Goal: Information Seeking & Learning: Understand process/instructions

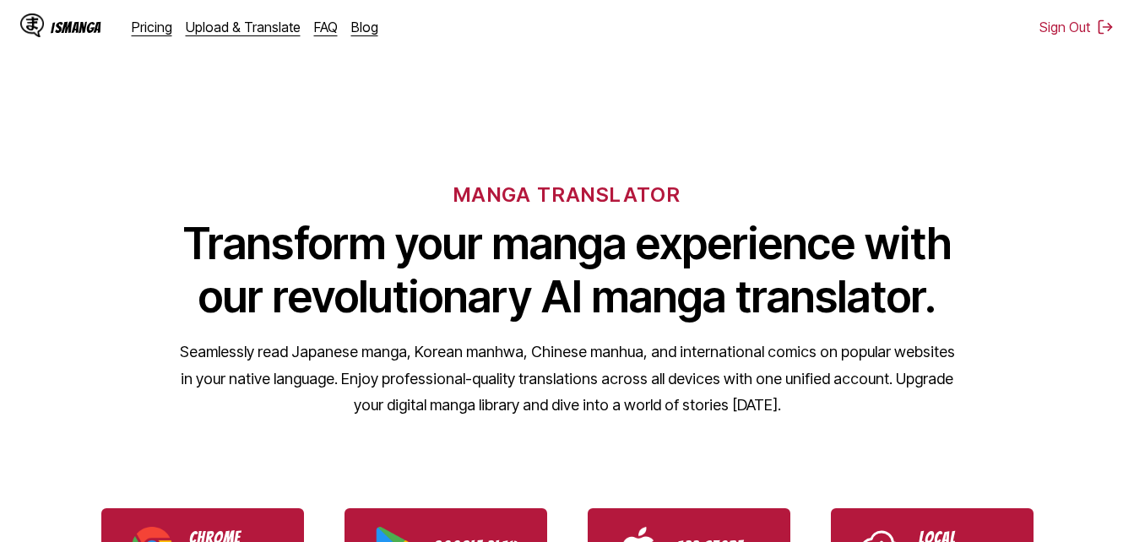
click at [506, 273] on h1 "Transform your manga experience with our revolutionary AI manga translator." at bounding box center [567, 270] width 777 height 106
click at [1040, 212] on div "MANGA TRANSLATOR Transform your manga experience with our revolutionary AI mang…" at bounding box center [567, 272] width 1134 height 323
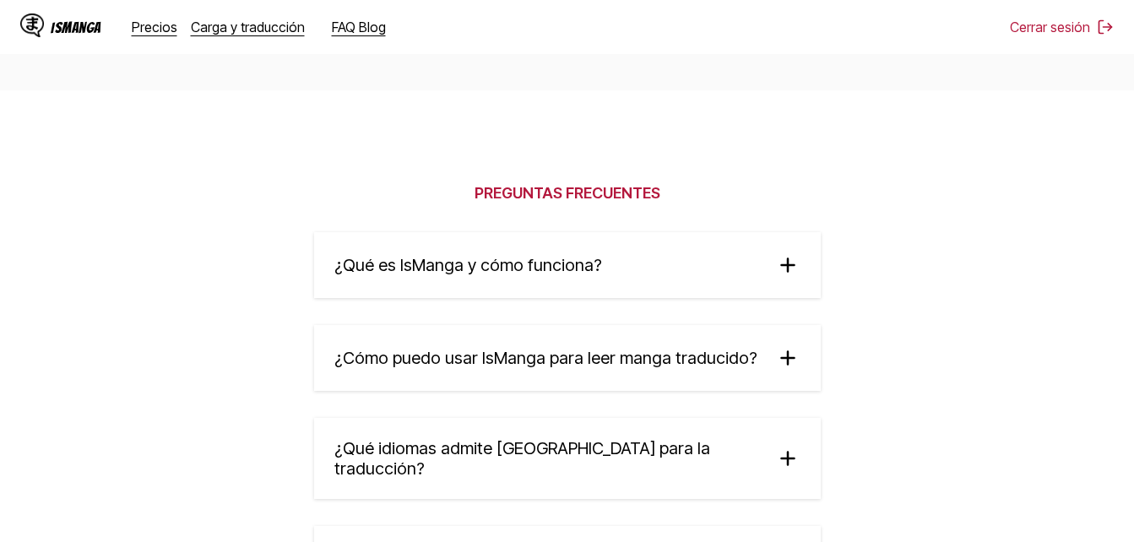
scroll to position [2727, 0]
click at [628, 266] on summary "¿Qué es IsManga y cómo funciona?" at bounding box center [567, 264] width 507 height 66
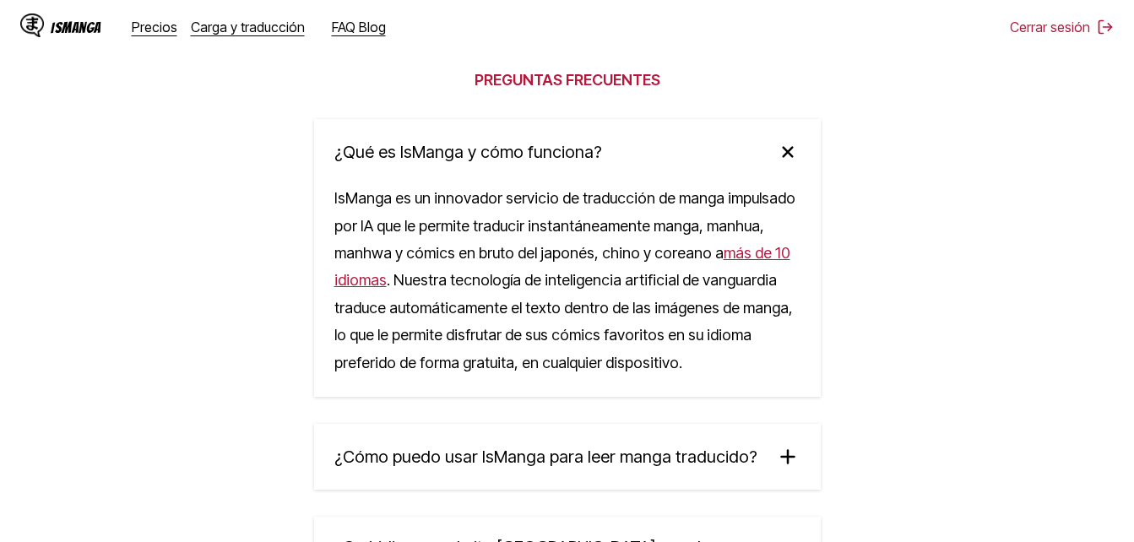
scroll to position [2844, 0]
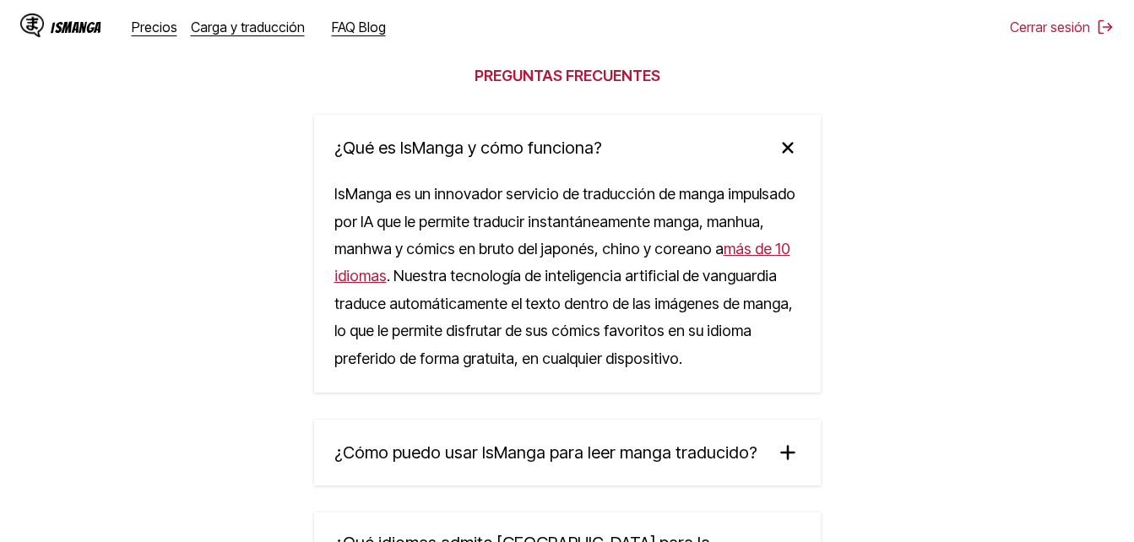
click at [598, 152] on summary "¿Qué es IsManga y cómo funciona?" at bounding box center [567, 148] width 507 height 66
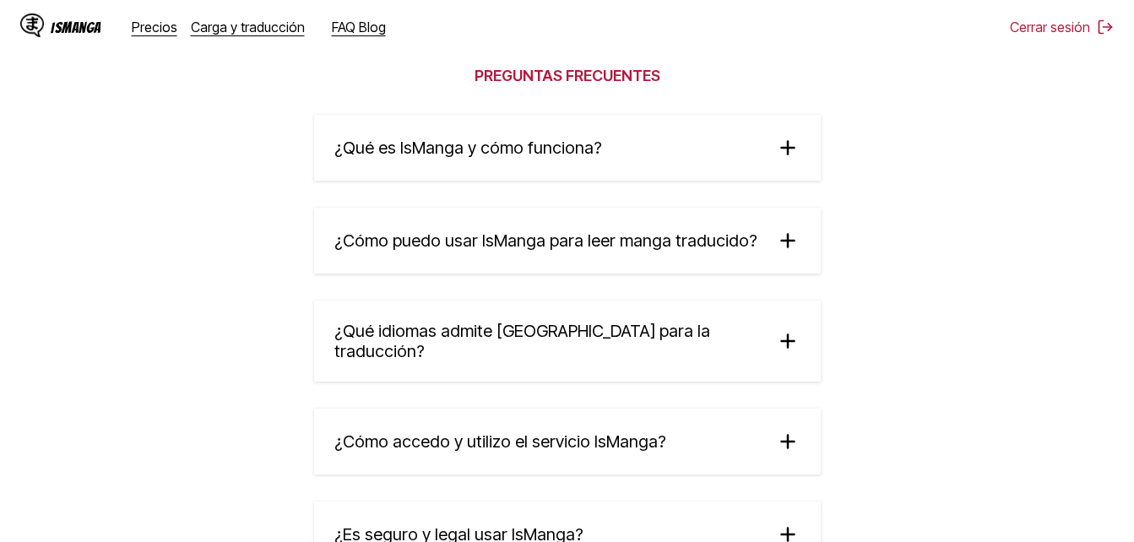
click at [620, 335] on span "¿Qué idiomas admite [GEOGRAPHIC_DATA] para la traducción?" at bounding box center [547, 341] width 427 height 41
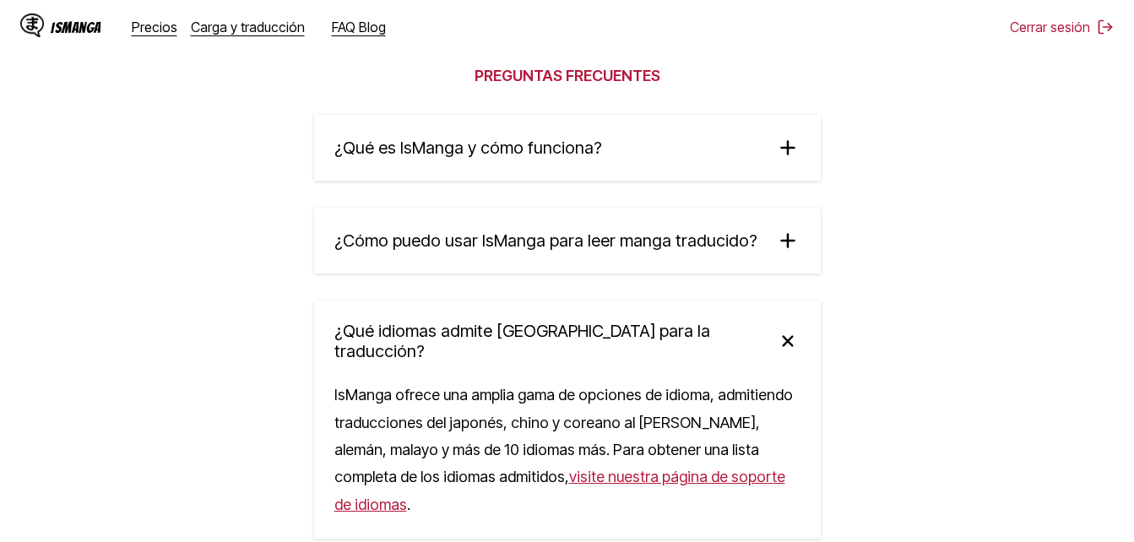
click at [620, 335] on span "¿Qué idiomas admite [GEOGRAPHIC_DATA] para la traducción?" at bounding box center [547, 341] width 427 height 41
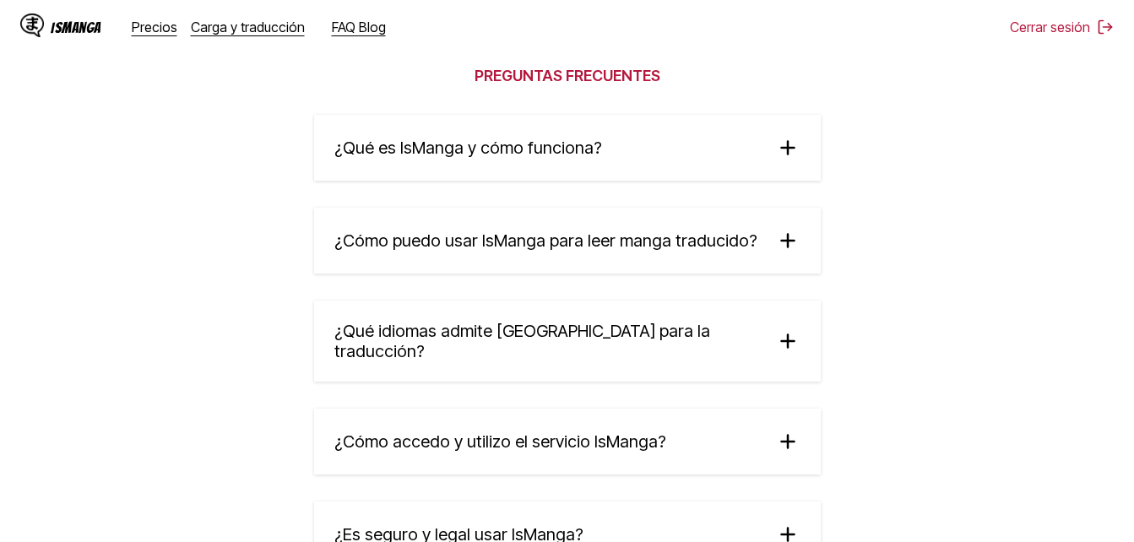
click at [584, 232] on summary "¿Cómo puedo usar IsManga para leer manga traducido?" at bounding box center [567, 241] width 507 height 66
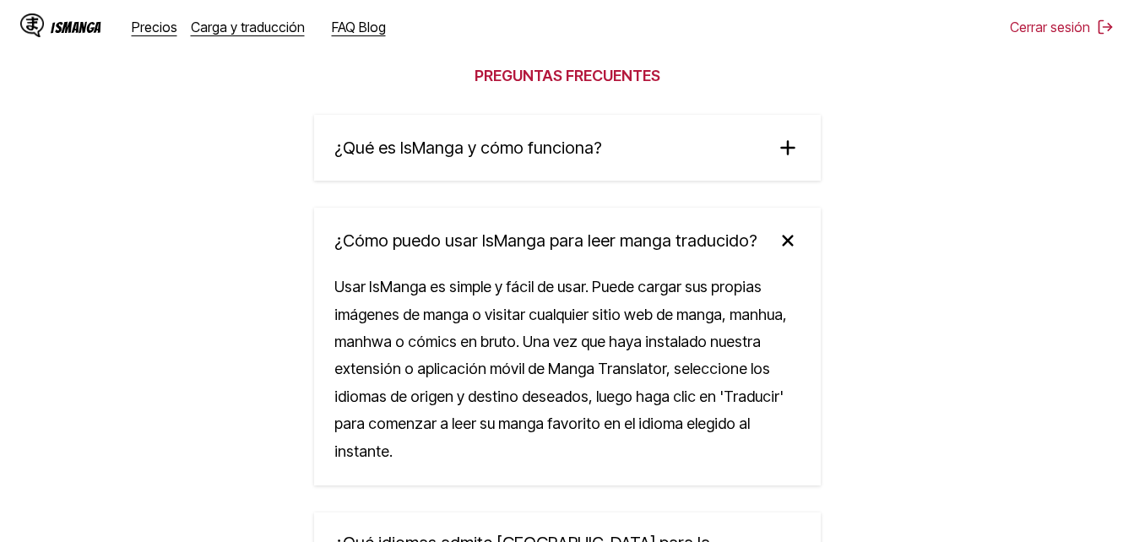
click at [584, 232] on summary "¿Cómo puedo usar IsManga para leer manga traducido?" at bounding box center [567, 241] width 507 height 66
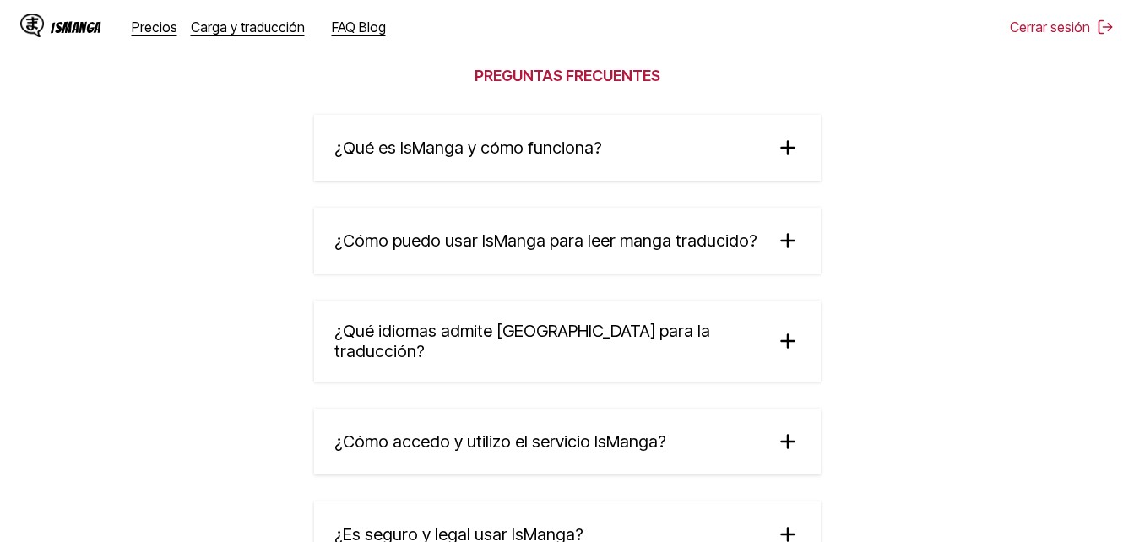
click at [885, 468] on section "Preguntas frecuentes ¿Qué es IsManga y cómo funciona? IsManga es un innovador s…" at bounding box center [567, 333] width 1134 height 720
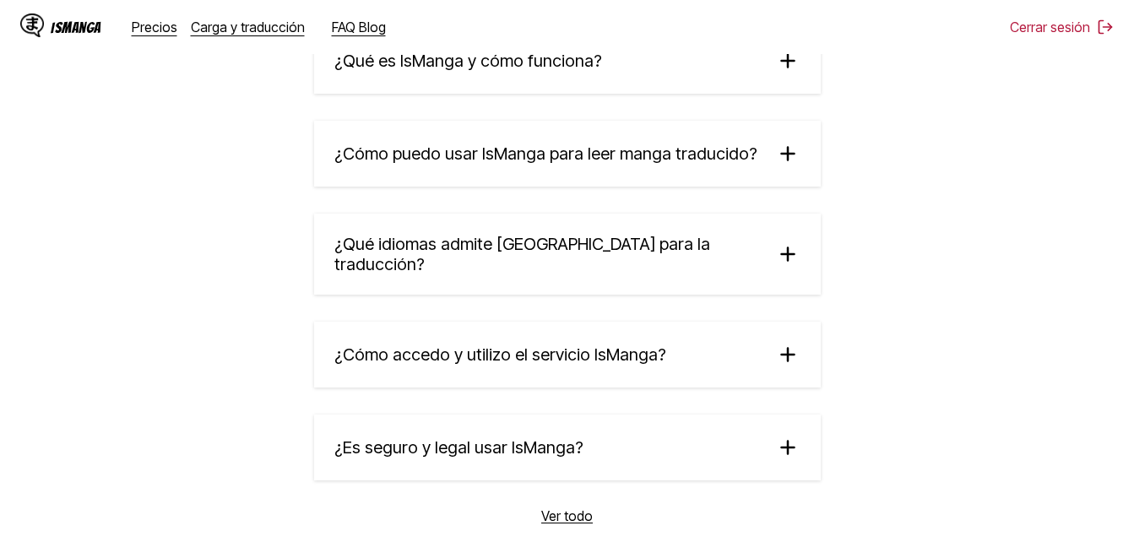
scroll to position [2932, 0]
click at [755, 442] on summary "¿Es seguro y legal usar IsManga?" at bounding box center [567, 447] width 507 height 66
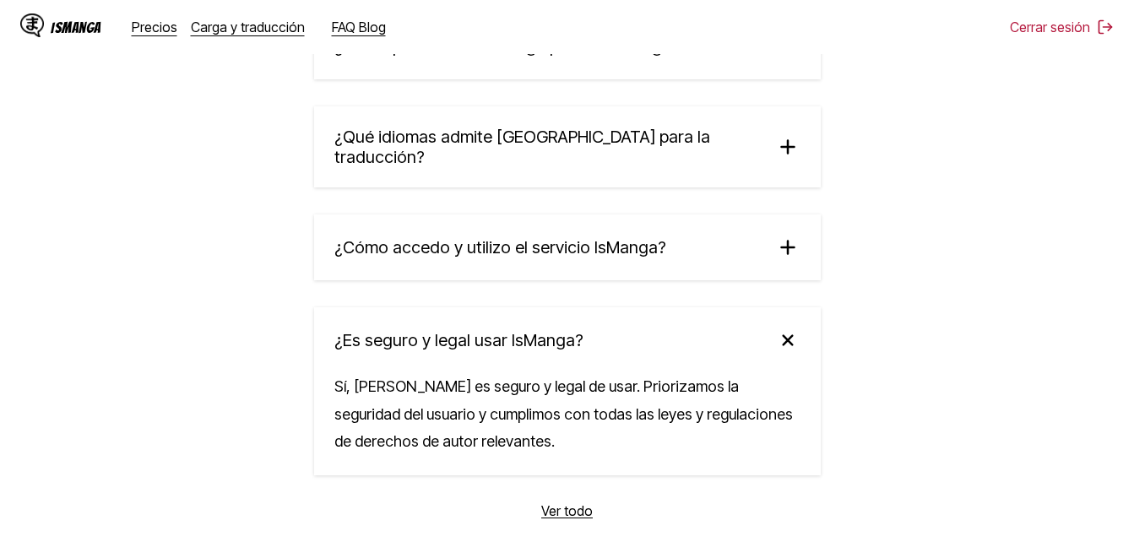
scroll to position [3039, 0]
click at [743, 327] on summary "¿Es seguro y legal usar IsManga?" at bounding box center [567, 340] width 507 height 66
